Goal: Ask a question

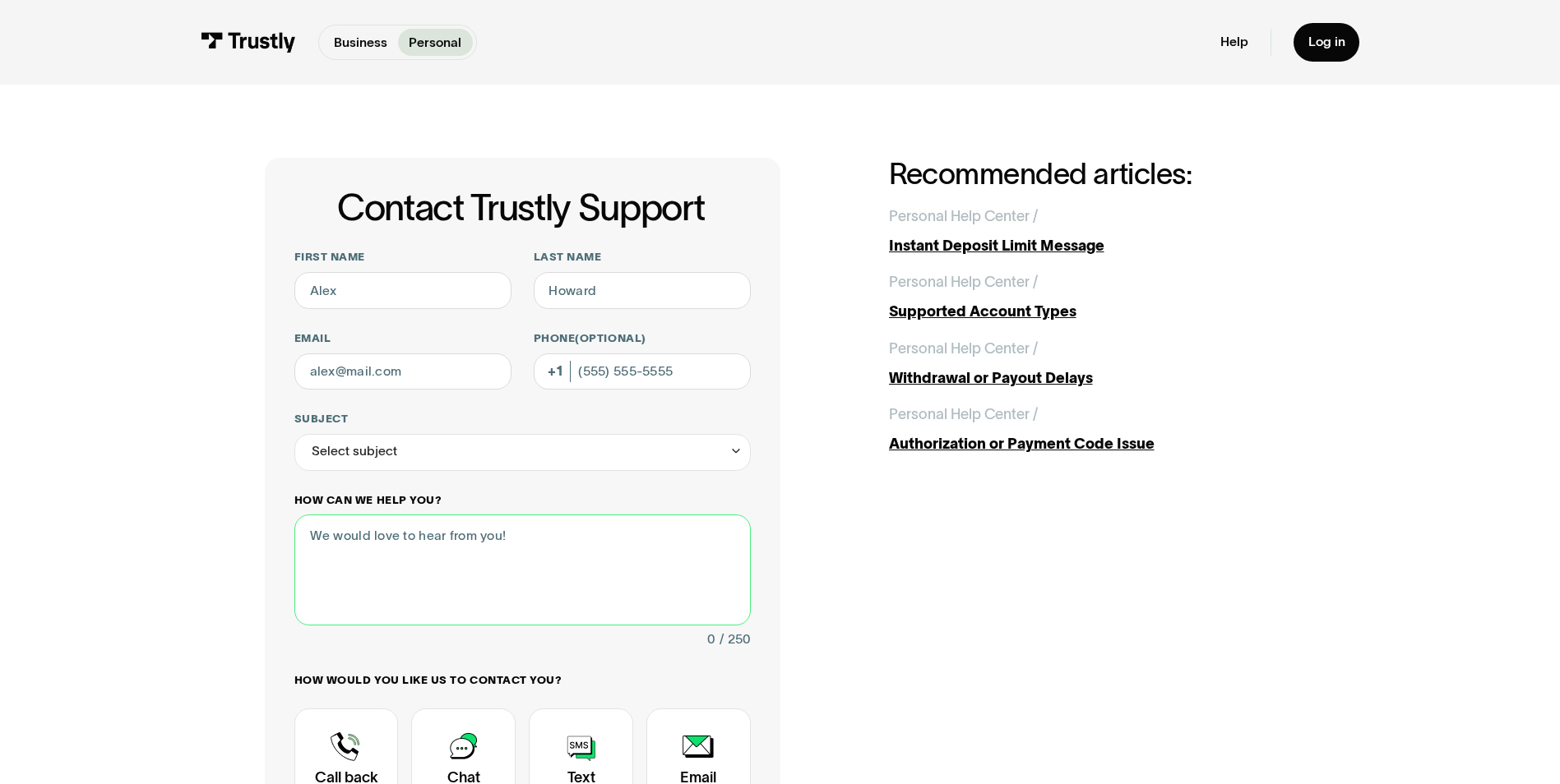
click at [381, 544] on textarea "How can we help you?" at bounding box center [522, 569] width 456 height 110
type textarea "Open my draftkings account."
click at [585, 751] on div "Contact Trustly Support" at bounding box center [581, 759] width 105 height 103
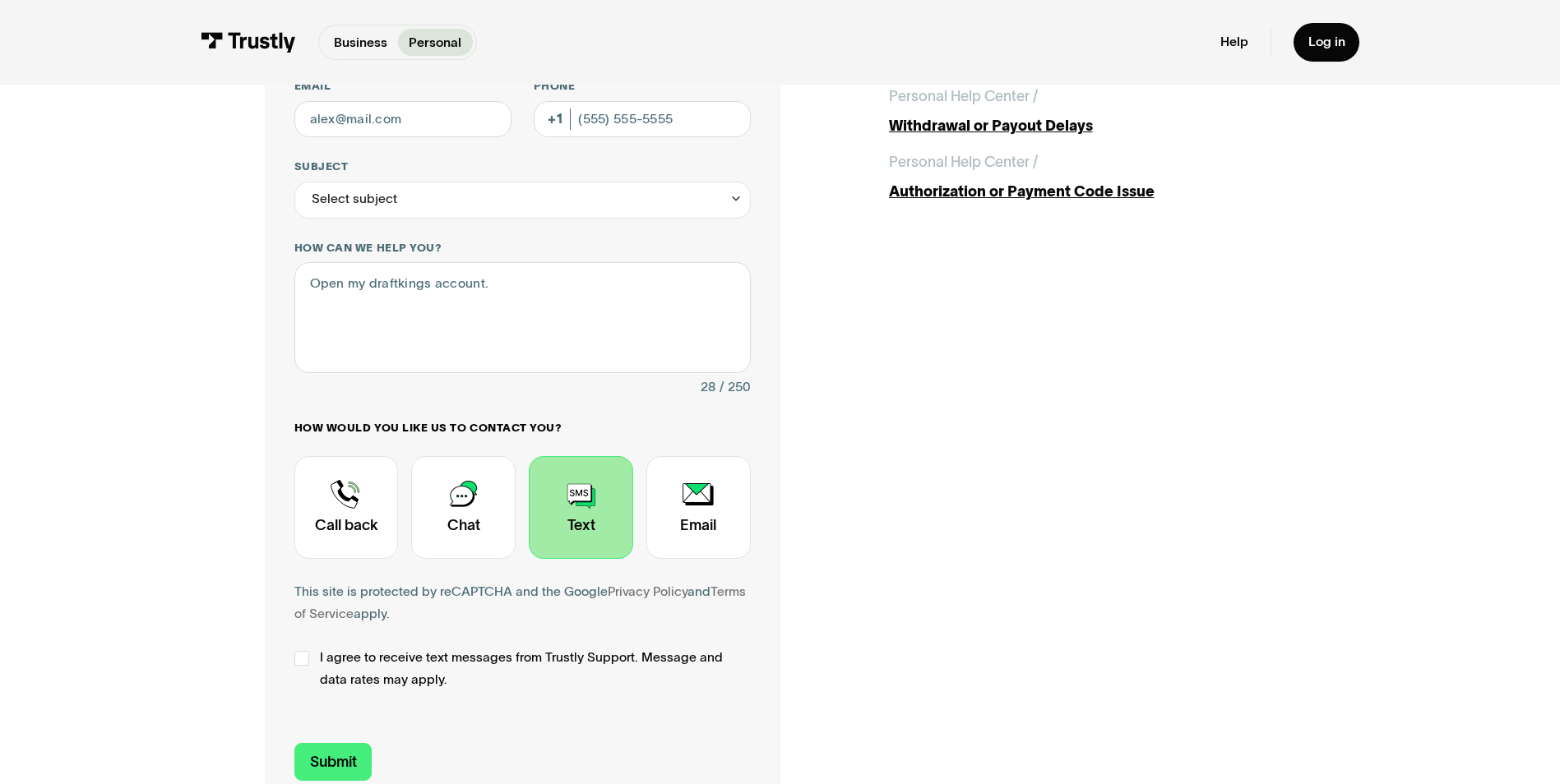
scroll to position [287, 0]
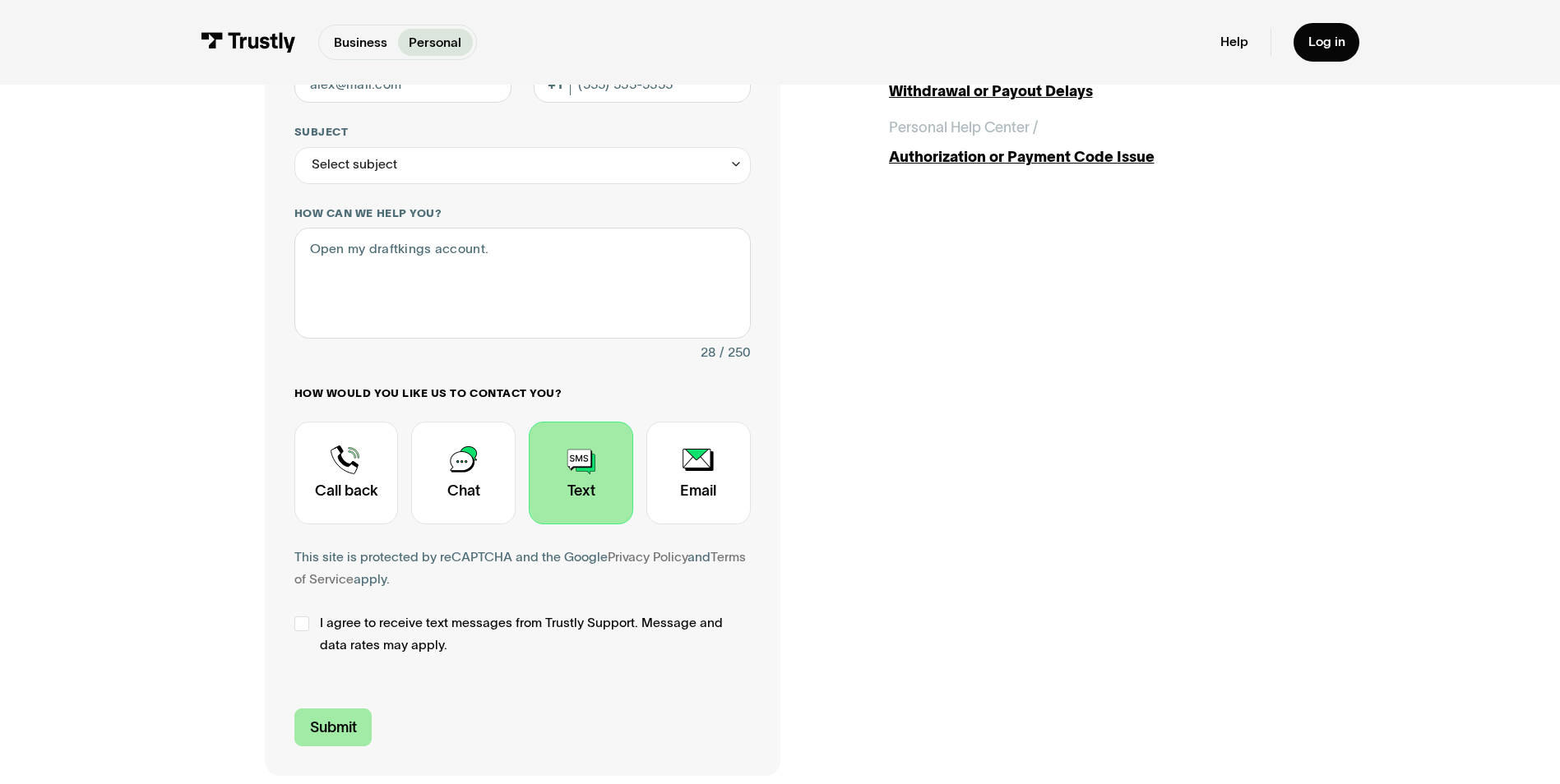
click at [320, 725] on input "Submit" at bounding box center [333, 728] width 78 height 39
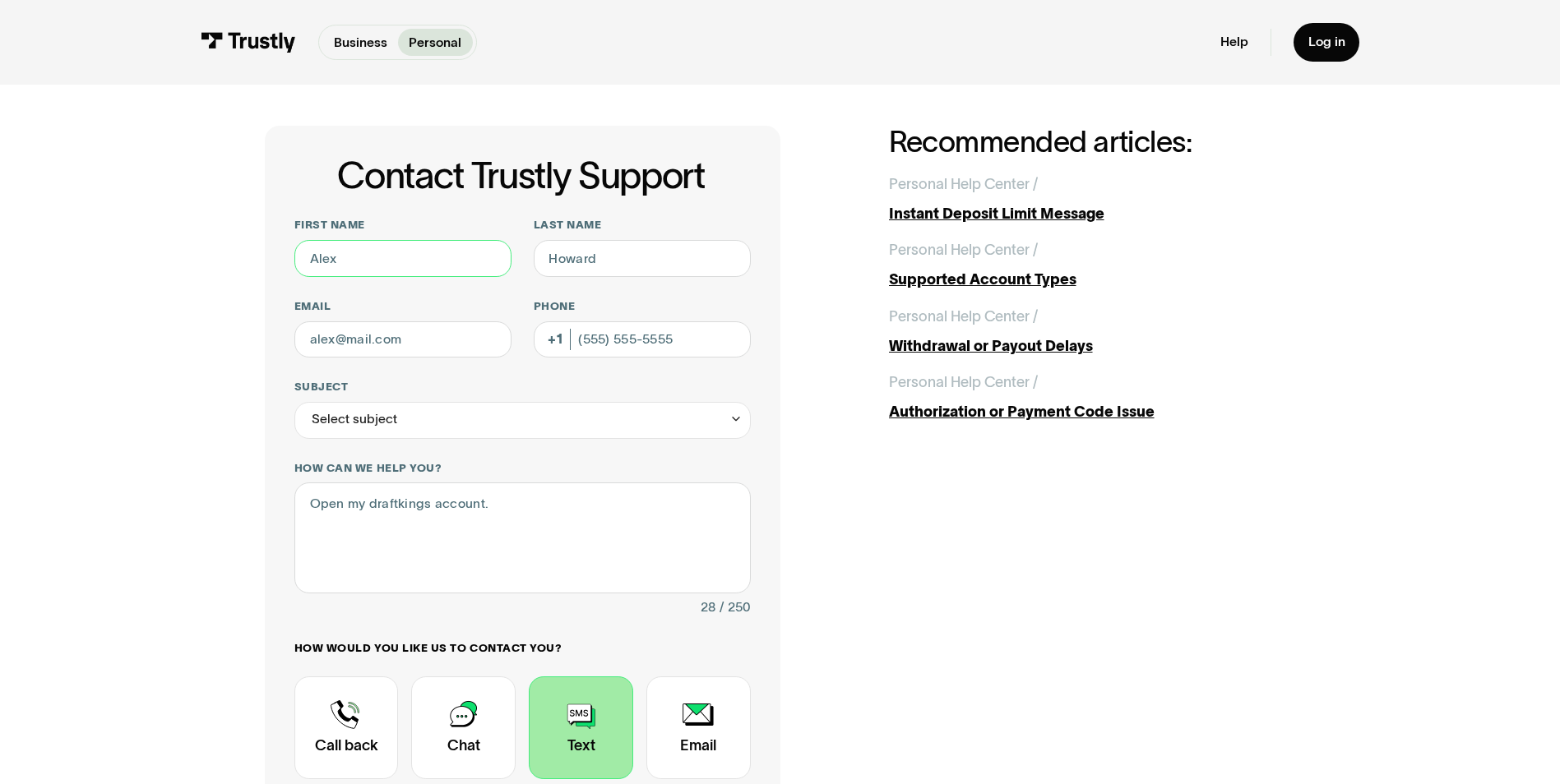
scroll to position [4, 0]
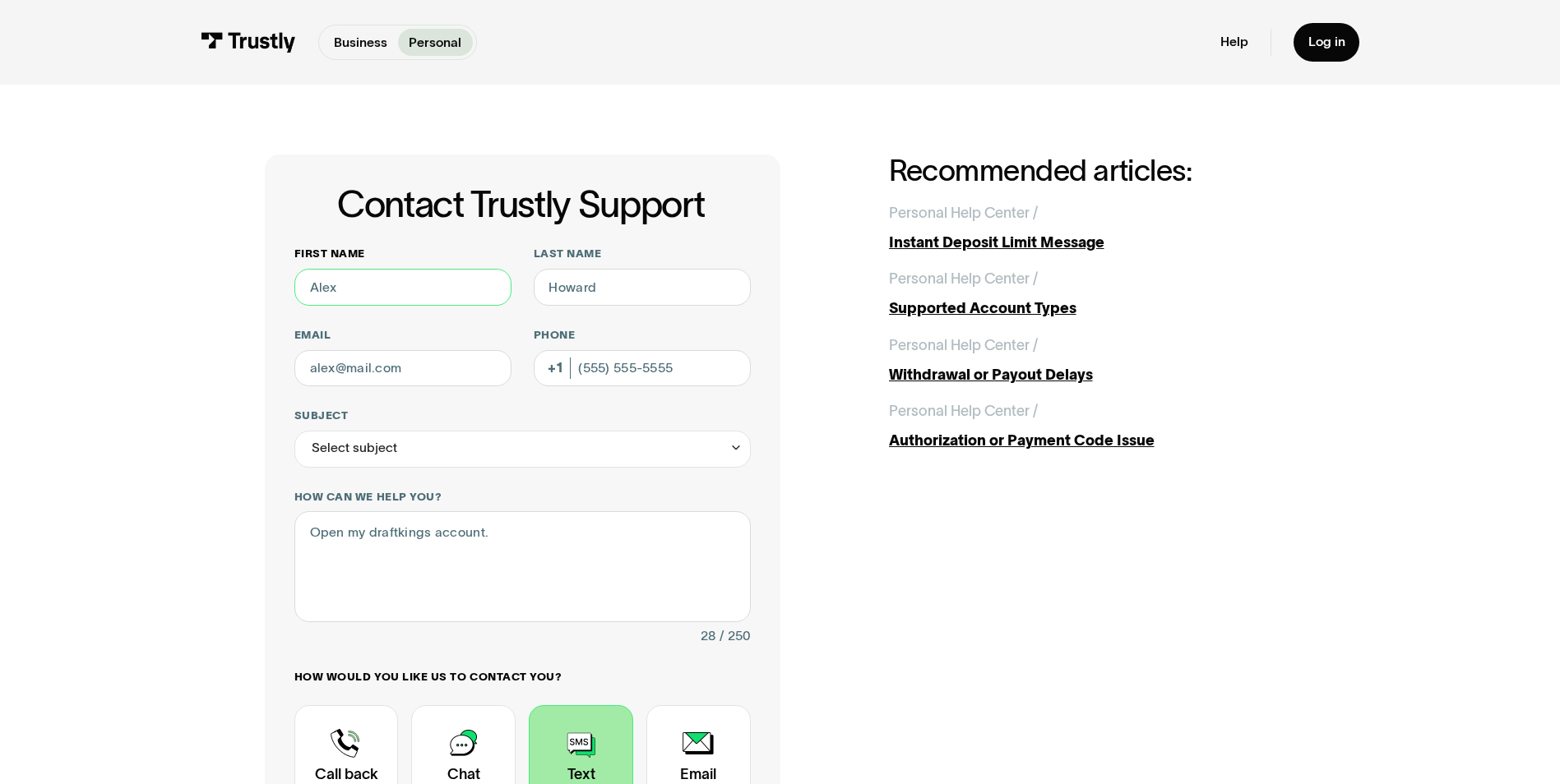
click at [357, 288] on input "First name" at bounding box center [402, 287] width 217 height 37
type input "Billy"
type input "Jack Billy Jack"
type input "bjw1213@yahoo.com"
type input "(361) 463-9305"
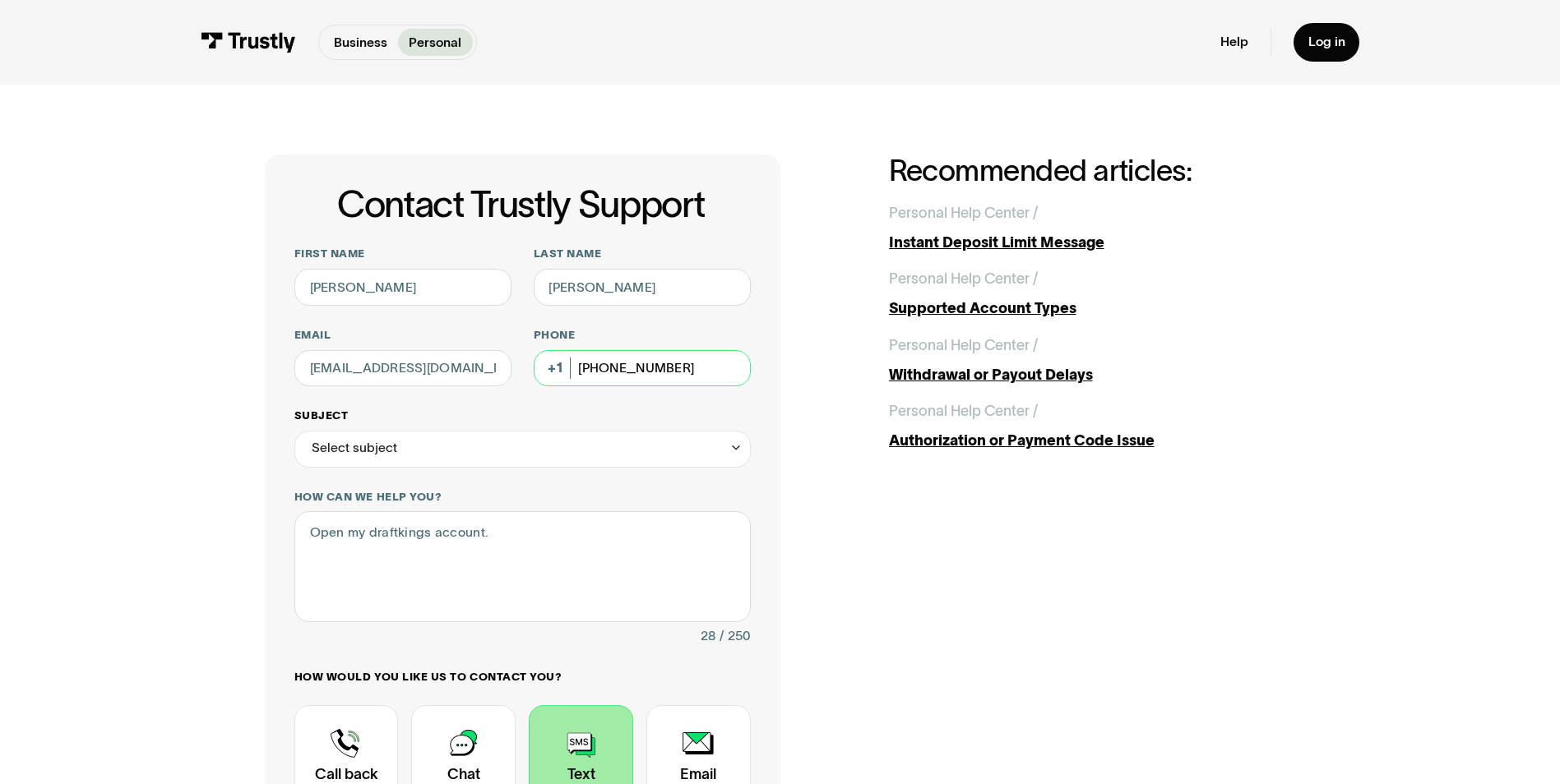
type input "**********"
click at [643, 289] on input "Jack Billy Jack" at bounding box center [642, 287] width 217 height 37
type input "J"
type input "Williams"
click at [784, 491] on div "**********" at bounding box center [780, 607] width 1030 height 905
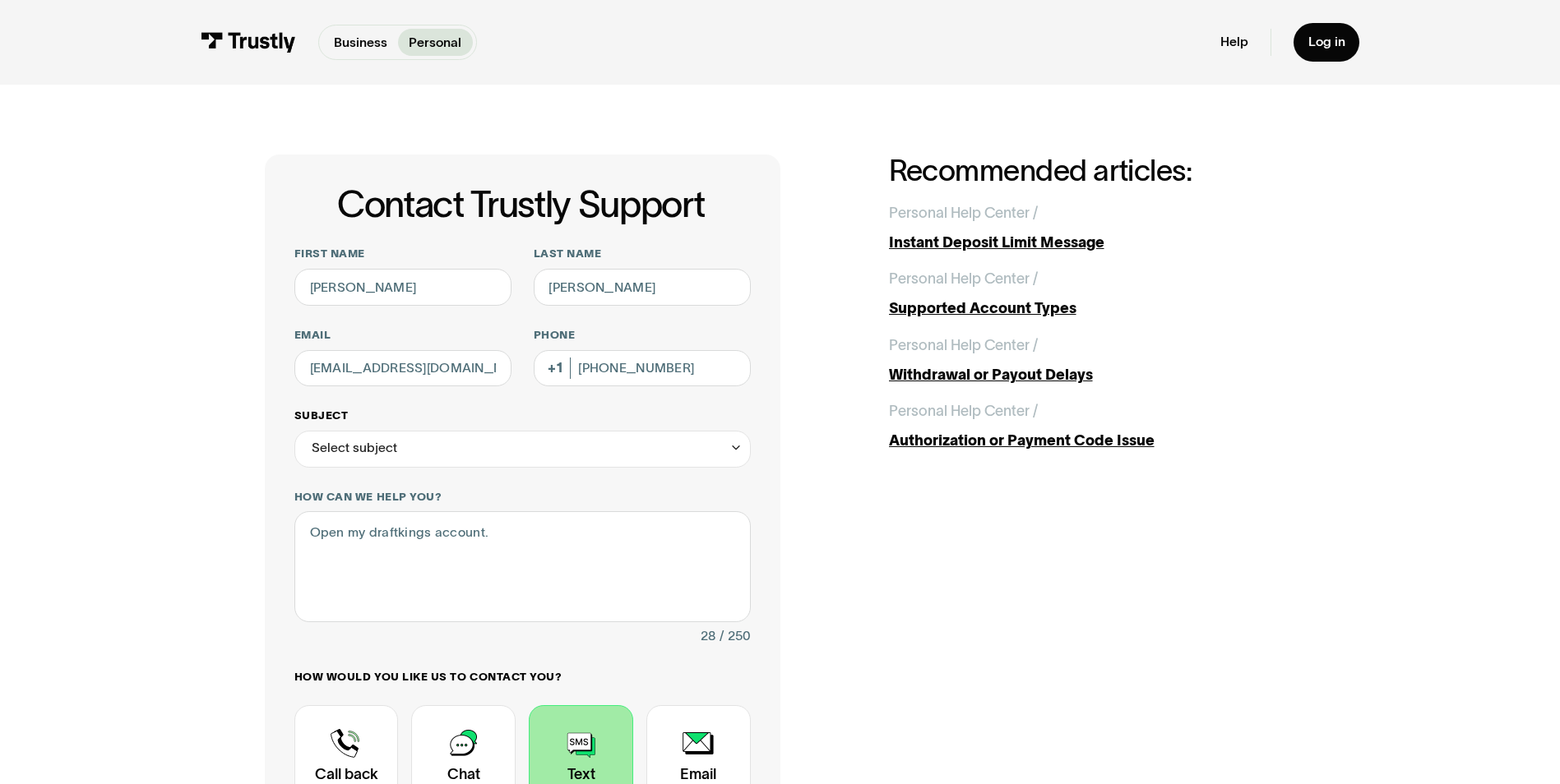
click at [735, 450] on icon "Contact Trustly Support" at bounding box center [735, 448] width 13 height 14
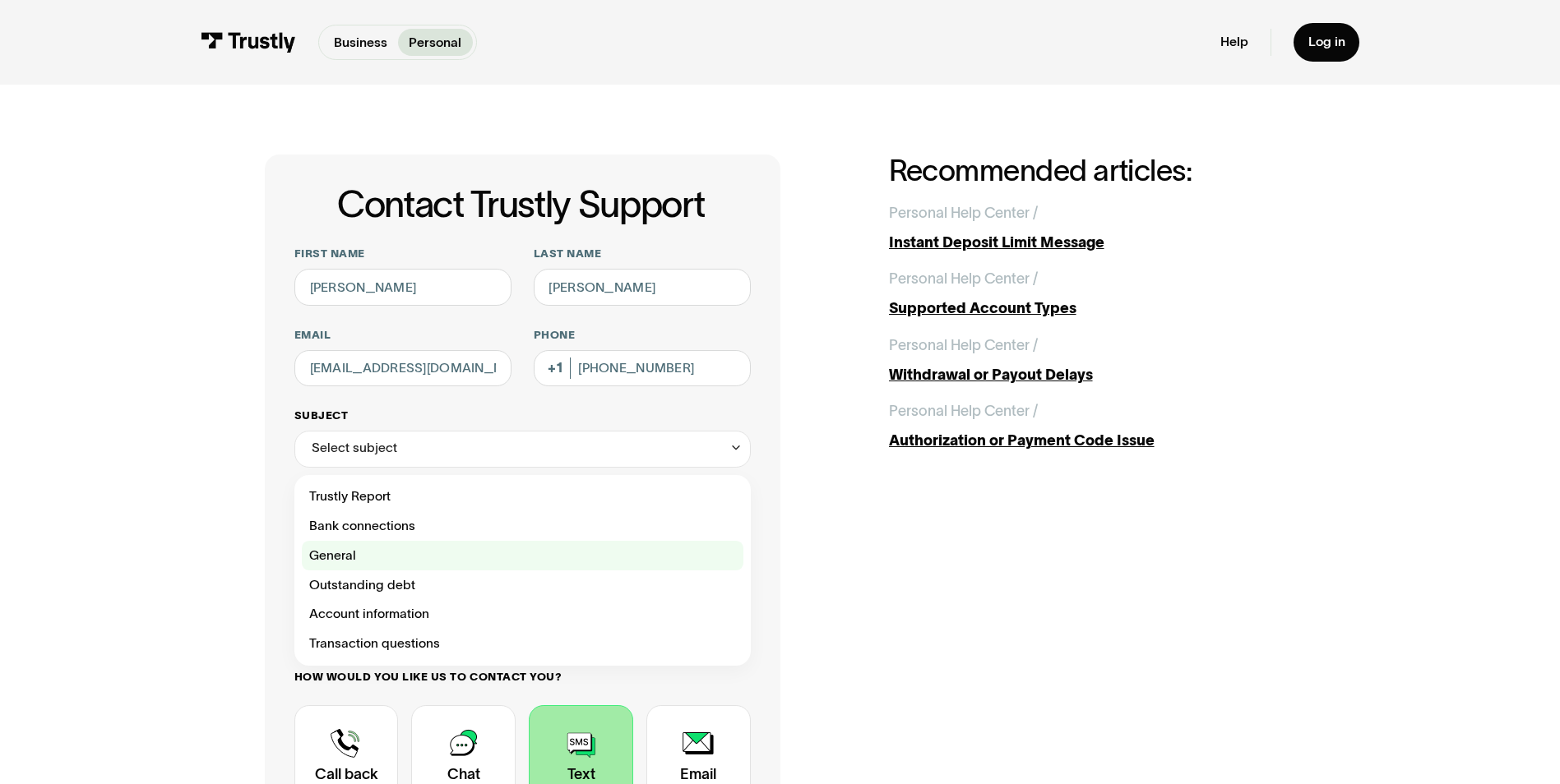
click at [349, 557] on div "Contact Trustly Support" at bounding box center [523, 556] width 442 height 30
type input "*******"
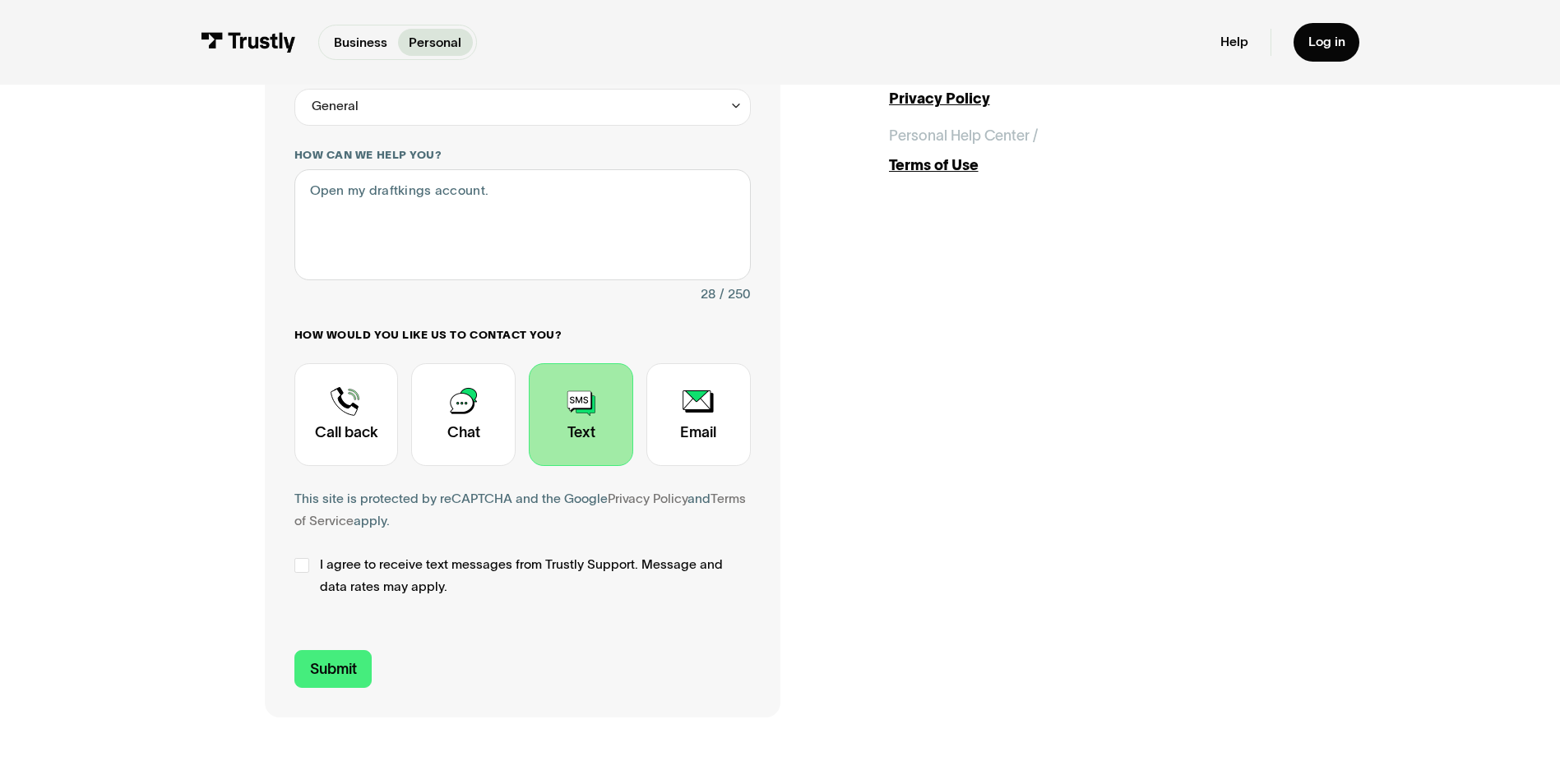
scroll to position [347, 0]
click at [322, 670] on input "Submit" at bounding box center [333, 668] width 78 height 39
click at [300, 567] on div "Contact Trustly Support" at bounding box center [301, 563] width 15 height 15
click at [320, 667] on input "Submit" at bounding box center [333, 668] width 78 height 39
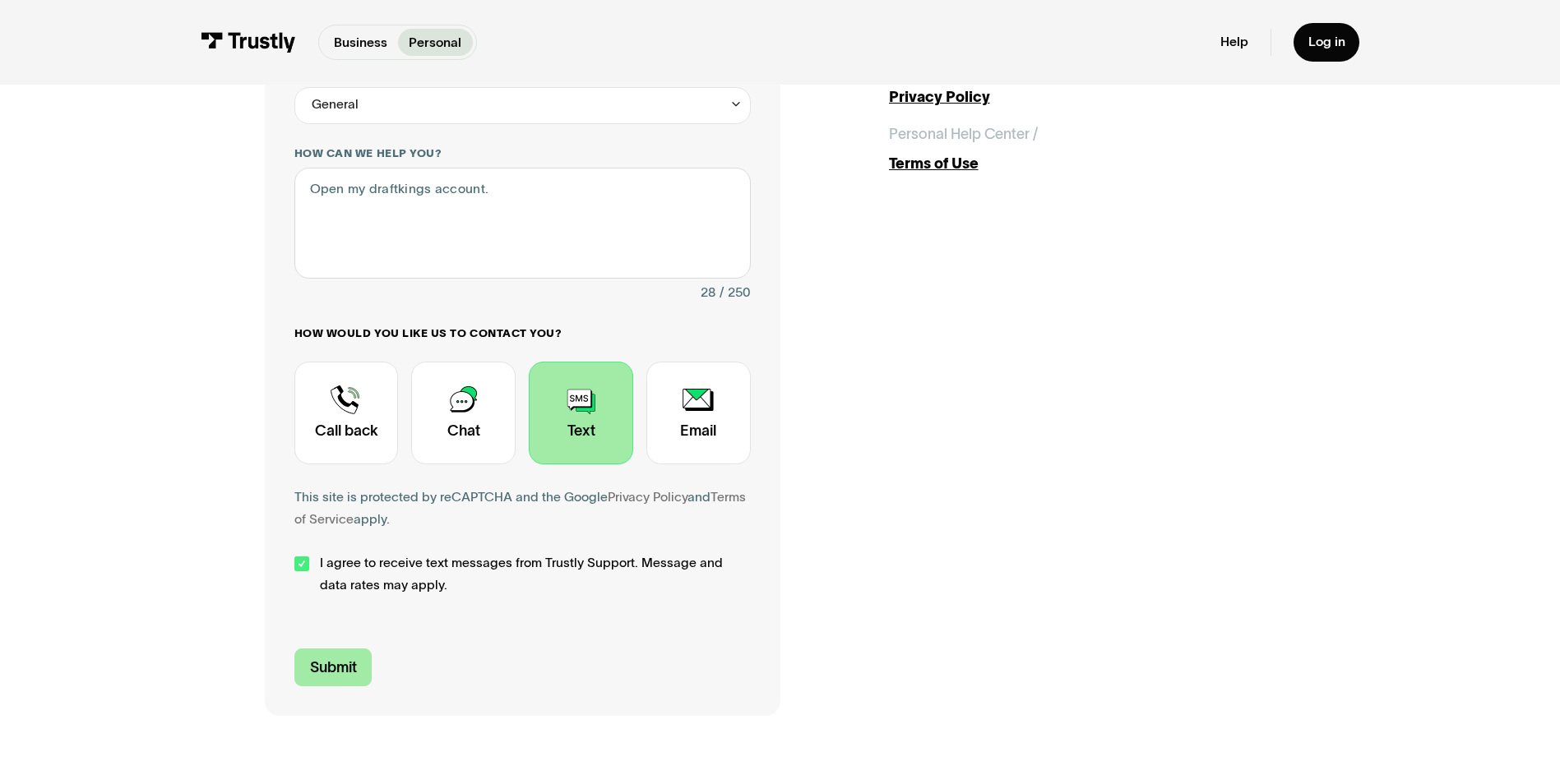
type input "+13614639305"
